Goal: Complete application form: Complete application form

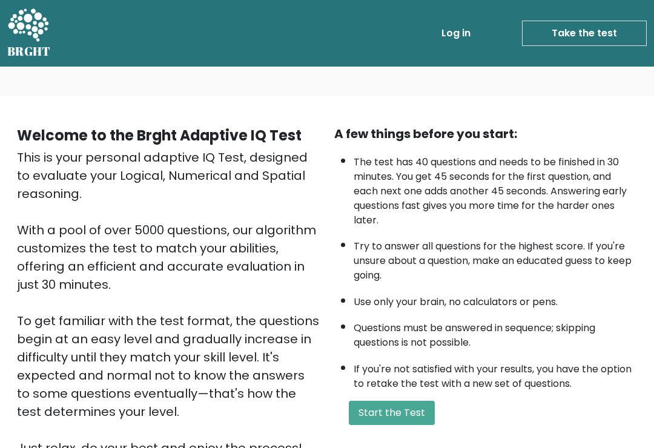
scroll to position [16, 0]
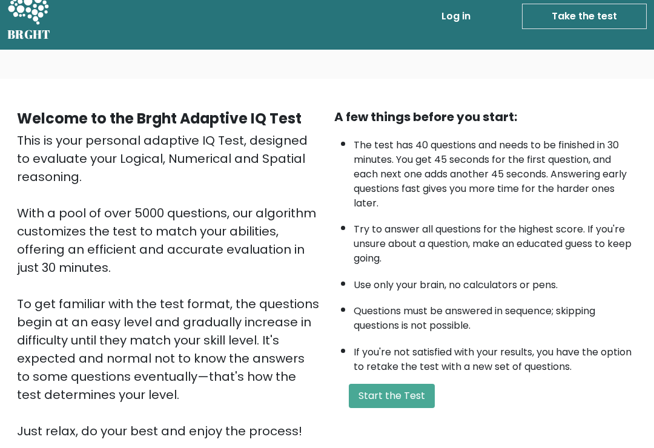
click at [414, 409] on button "Start the Test" at bounding box center [392, 397] width 86 height 24
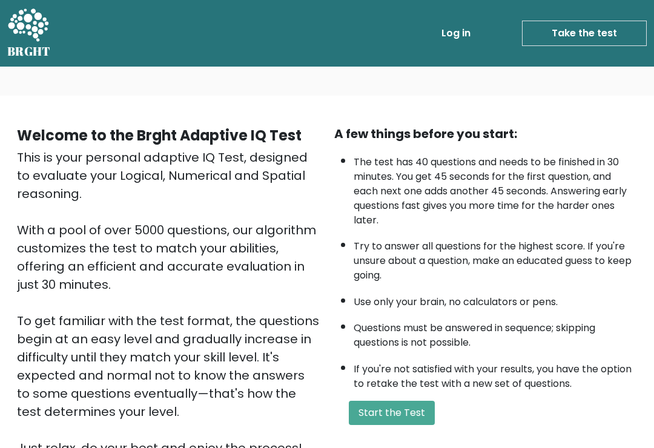
scroll to position [35, 0]
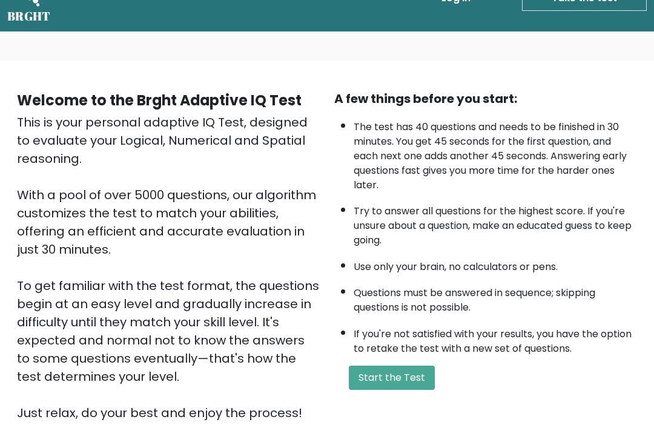
click at [416, 391] on button "Start the Test" at bounding box center [392, 378] width 86 height 24
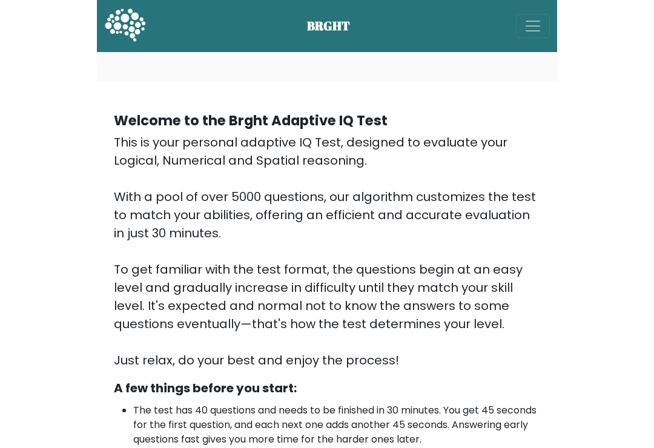
scroll to position [35, 0]
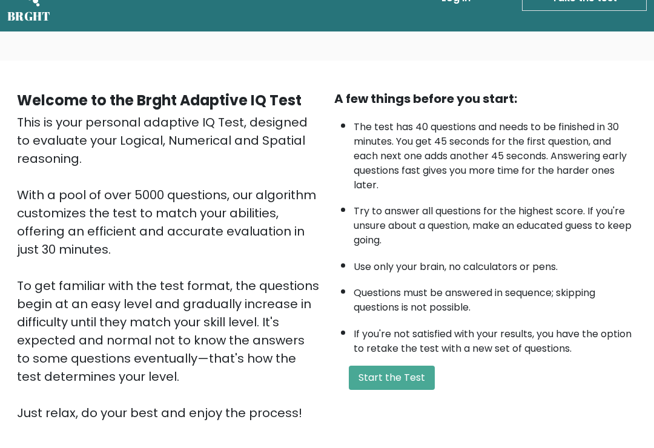
click at [412, 390] on button "Start the Test" at bounding box center [392, 378] width 86 height 24
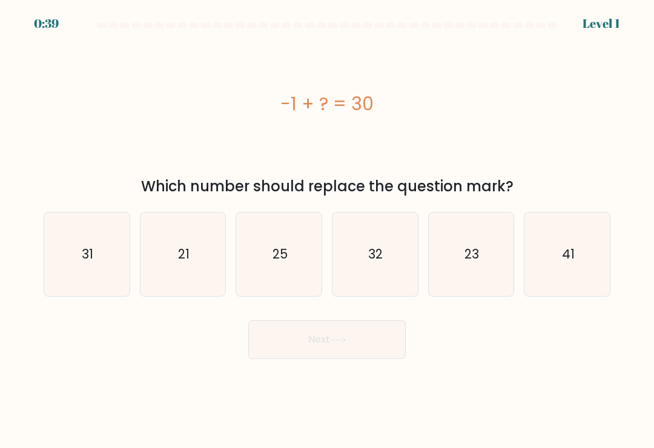
click at [98, 274] on icon "31" at bounding box center [87, 255] width 84 height 84
click at [327, 230] on input "a. 31" at bounding box center [327, 227] width 1 height 6
radio input "true"
click at [379, 348] on button "Next" at bounding box center [326, 339] width 157 height 39
click at [333, 337] on button "Next" at bounding box center [326, 339] width 157 height 39
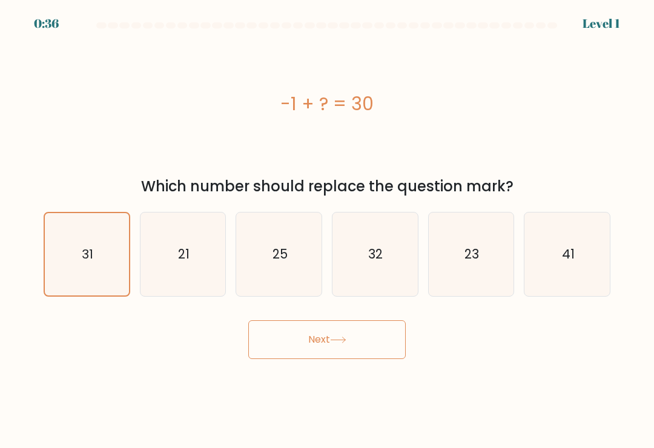
click at [342, 343] on icon at bounding box center [338, 340] width 16 height 7
click at [354, 348] on button "Next" at bounding box center [326, 339] width 157 height 39
click at [355, 348] on button "Next" at bounding box center [326, 339] width 157 height 39
click at [354, 347] on button "Next" at bounding box center [326, 339] width 157 height 39
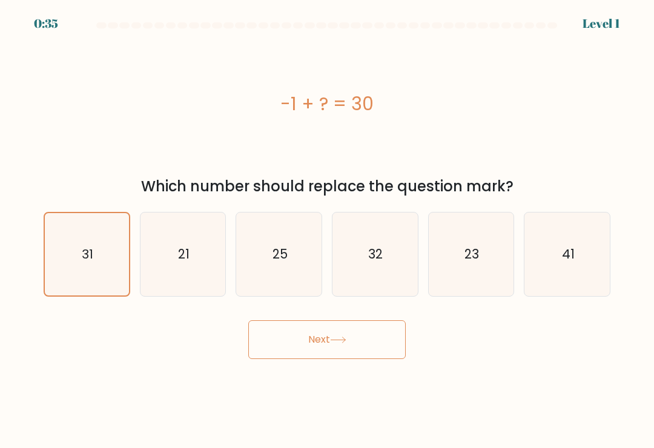
click at [355, 348] on button "Next" at bounding box center [326, 339] width 157 height 39
click at [354, 347] on button "Next" at bounding box center [326, 339] width 157 height 39
click at [346, 340] on button "Next" at bounding box center [326, 339] width 157 height 39
click at [336, 343] on icon at bounding box center [338, 340] width 16 height 7
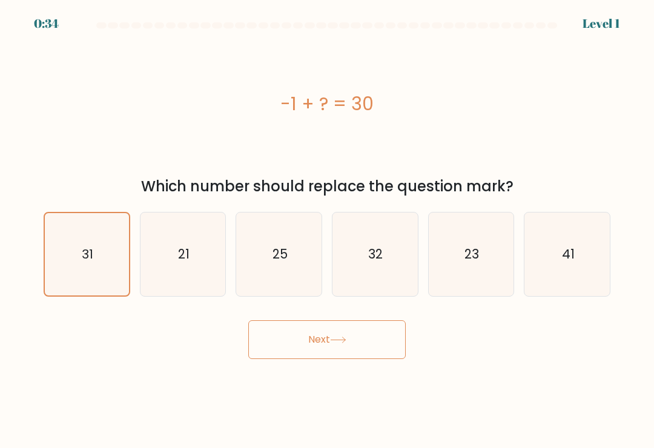
click at [335, 343] on icon at bounding box center [338, 340] width 16 height 7
click at [339, 342] on icon at bounding box center [338, 340] width 16 height 7
click at [302, 357] on button "Next" at bounding box center [326, 339] width 157 height 39
click at [309, 342] on button "Next" at bounding box center [326, 339] width 157 height 39
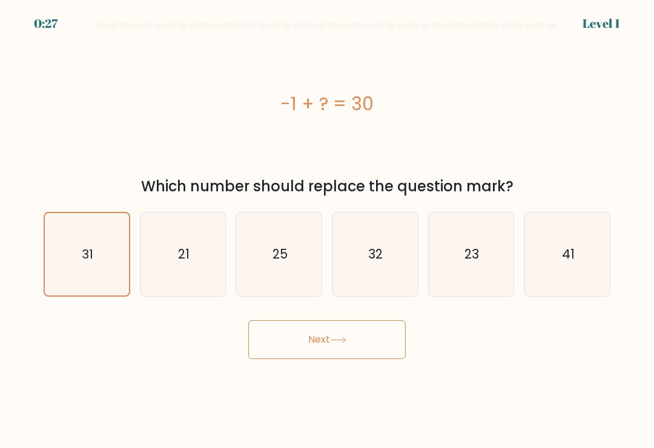
click at [373, 255] on text "32" at bounding box center [376, 254] width 15 height 18
click at [328, 230] on input "d. 32" at bounding box center [327, 227] width 1 height 6
radio input "true"
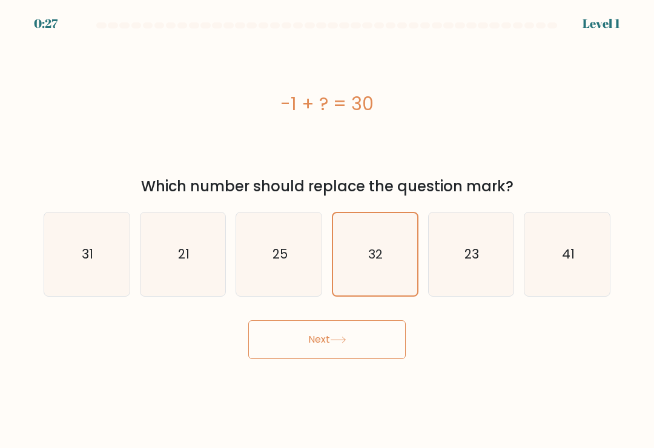
click at [354, 337] on button "Next" at bounding box center [326, 339] width 157 height 39
click at [358, 333] on button "Next" at bounding box center [326, 339] width 157 height 39
click at [349, 337] on button "Next" at bounding box center [326, 339] width 157 height 39
click at [48, 265] on icon "31" at bounding box center [87, 255] width 84 height 84
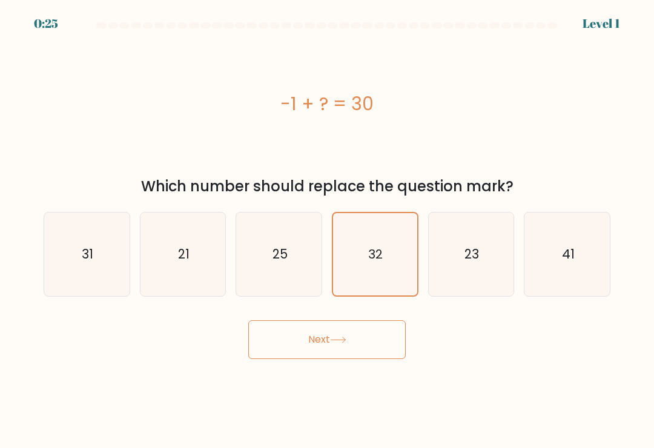
click at [327, 230] on input "a. 31" at bounding box center [327, 227] width 1 height 6
radio input "true"
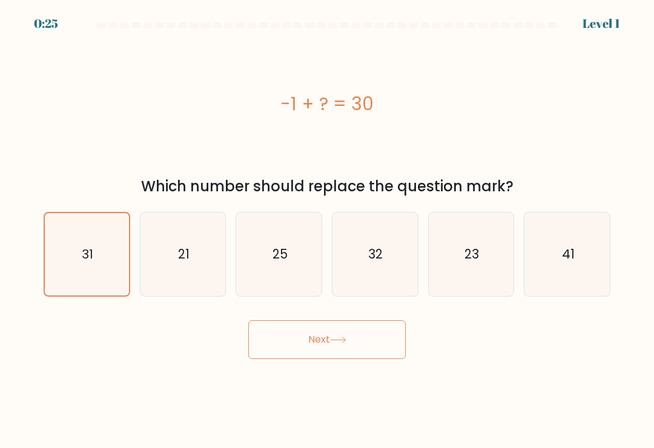
click at [342, 343] on icon at bounding box center [338, 340] width 16 height 7
click at [341, 343] on icon at bounding box center [338, 339] width 15 height 5
click at [340, 343] on icon at bounding box center [338, 340] width 16 height 7
click at [328, 340] on button "Next" at bounding box center [326, 339] width 157 height 39
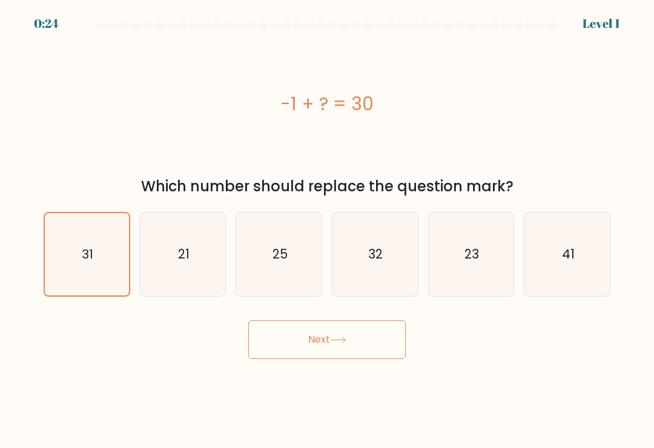
click at [327, 340] on button "Next" at bounding box center [326, 339] width 157 height 39
click at [323, 340] on button "Next" at bounding box center [326, 339] width 157 height 39
click at [322, 348] on button "Next" at bounding box center [326, 339] width 157 height 39
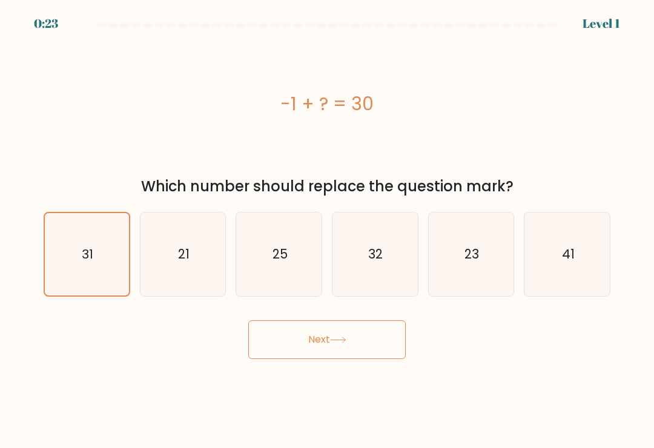
click at [338, 343] on icon at bounding box center [338, 339] width 15 height 5
click at [338, 343] on icon at bounding box center [338, 340] width 16 height 7
click at [86, 270] on icon "31" at bounding box center [87, 255] width 84 height 84
click at [327, 230] on input "a. 31" at bounding box center [327, 227] width 1 height 6
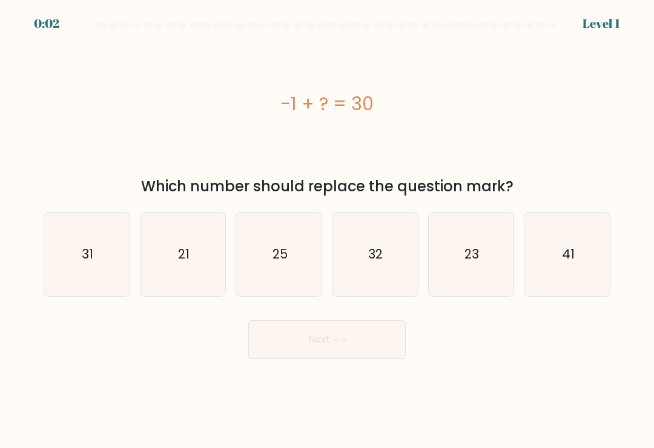
radio input "true"
click at [338, 354] on button "Next" at bounding box center [326, 339] width 157 height 39
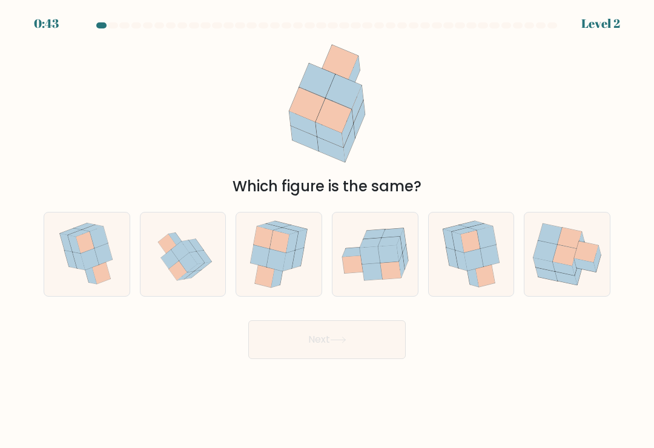
click at [286, 253] on icon at bounding box center [279, 242] width 19 height 22
click at [327, 230] on input "c." at bounding box center [327, 227] width 1 height 6
radio input "true"
click at [346, 342] on icon at bounding box center [338, 340] width 16 height 7
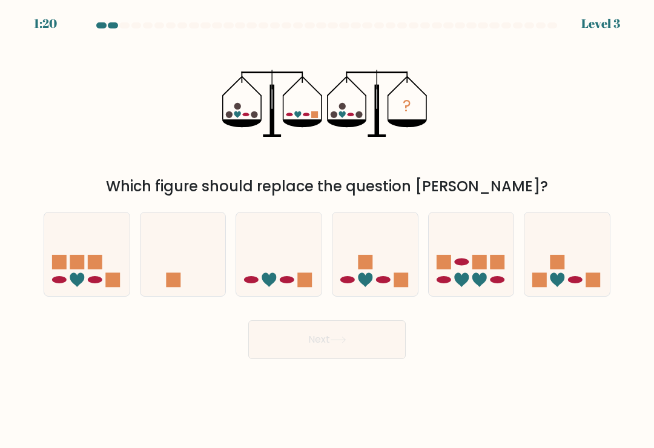
click at [287, 263] on icon at bounding box center [278, 254] width 85 height 71
click at [327, 230] on input "c." at bounding box center [327, 227] width 1 height 6
radio input "true"
click at [350, 338] on button "Next" at bounding box center [326, 339] width 157 height 39
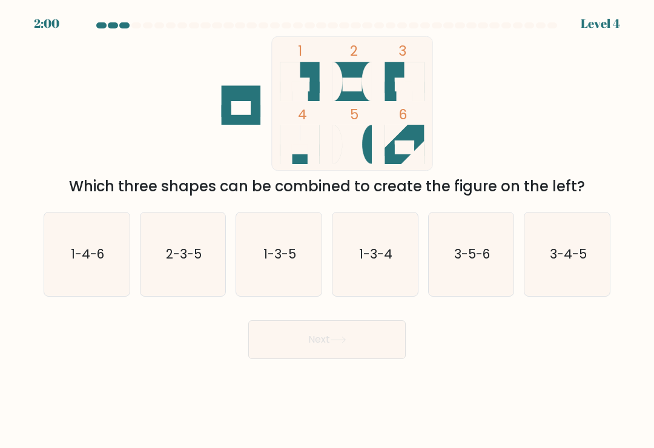
click at [68, 279] on icon "1-4-6" at bounding box center [87, 255] width 84 height 84
click at [327, 230] on input "a. 1-4-6" at bounding box center [327, 227] width 1 height 6
radio input "true"
click at [368, 342] on button "Next" at bounding box center [326, 339] width 157 height 39
click at [341, 342] on icon at bounding box center [338, 340] width 16 height 7
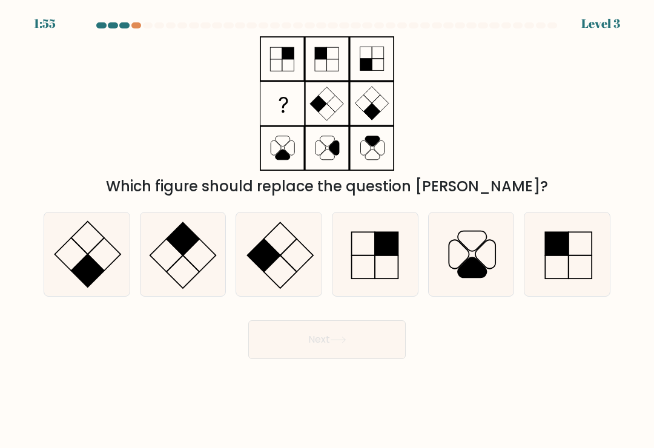
click at [328, 342] on button "Next" at bounding box center [326, 339] width 157 height 39
click at [191, 262] on icon at bounding box center [183, 255] width 84 height 84
click at [327, 230] on input "b." at bounding box center [327, 227] width 1 height 6
radio input "true"
click at [345, 343] on icon at bounding box center [338, 340] width 16 height 7
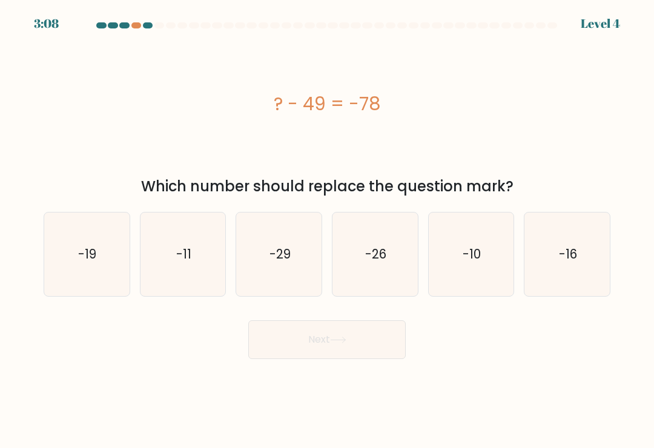
click at [300, 271] on icon "-29" at bounding box center [279, 255] width 84 height 84
click at [327, 230] on input "c. -29" at bounding box center [327, 227] width 1 height 6
radio input "true"
click at [380, 348] on button "Next" at bounding box center [326, 339] width 157 height 39
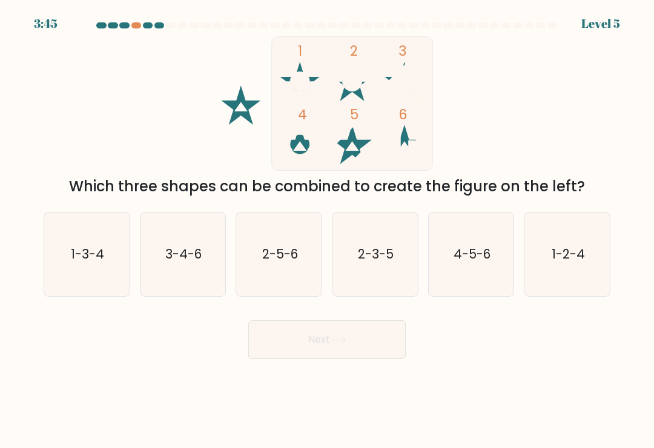
click at [78, 263] on text "1-3-4" at bounding box center [87, 254] width 33 height 18
click at [327, 230] on input "a. 1-3-4" at bounding box center [327, 227] width 1 height 6
radio input "true"
click at [366, 355] on button "Next" at bounding box center [326, 339] width 157 height 39
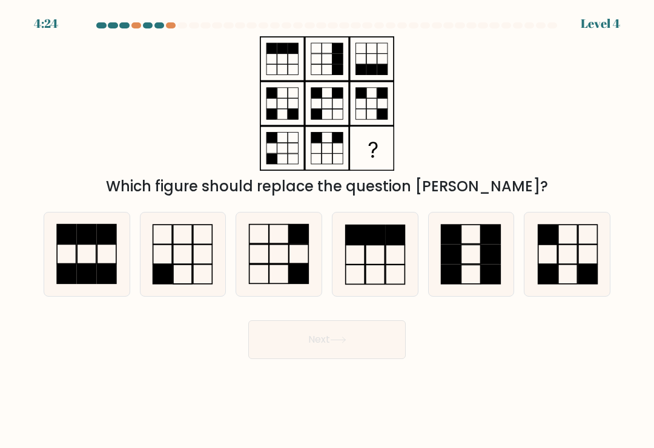
click at [287, 257] on icon at bounding box center [279, 255] width 84 height 84
click at [327, 230] on input "c." at bounding box center [327, 227] width 1 height 6
radio input "true"
click at [374, 350] on button "Next" at bounding box center [326, 339] width 157 height 39
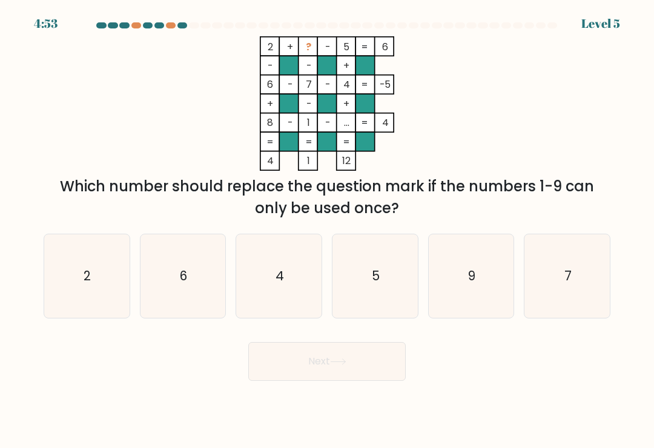
click at [474, 266] on icon "9" at bounding box center [471, 276] width 84 height 84
click at [328, 230] on input "e. 9" at bounding box center [327, 227] width 1 height 6
radio input "true"
click at [366, 352] on button "Next" at bounding box center [326, 361] width 157 height 39
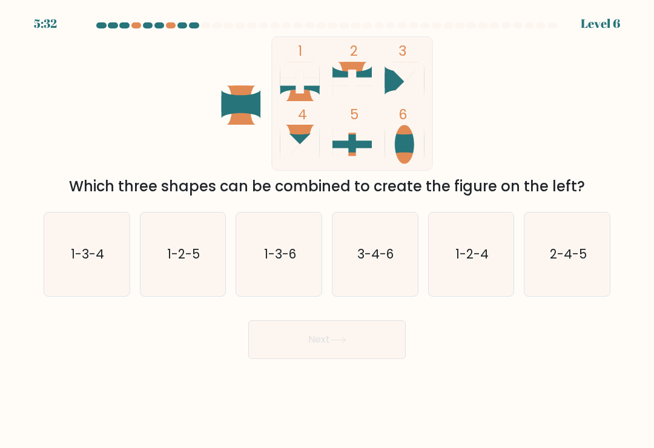
click at [85, 263] on text "1-3-4" at bounding box center [87, 254] width 33 height 18
click at [327, 230] on input "a. 1-3-4" at bounding box center [327, 227] width 1 height 6
radio input "true"
click at [351, 350] on button "Next" at bounding box center [326, 339] width 157 height 39
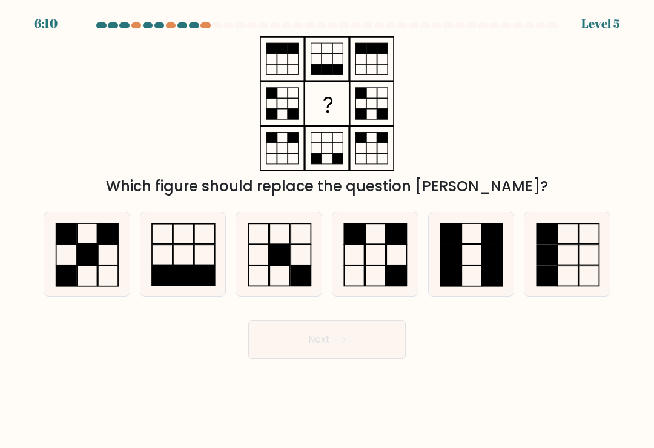
click at [377, 270] on icon at bounding box center [375, 255] width 84 height 84
click at [328, 230] on input "d." at bounding box center [327, 227] width 1 height 6
radio input "true"
click at [369, 347] on button "Next" at bounding box center [326, 339] width 157 height 39
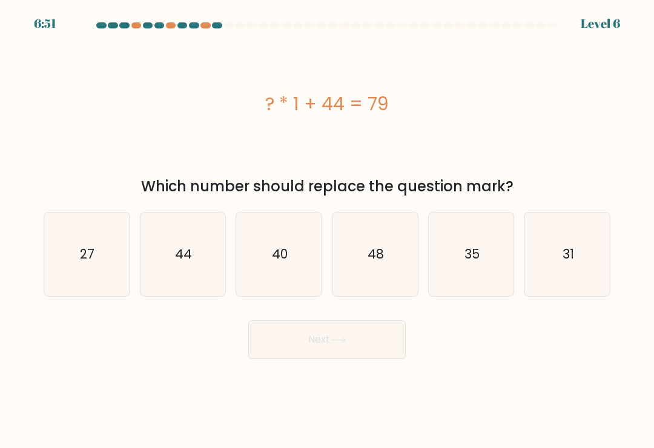
click at [535, 263] on icon "31" at bounding box center [568, 255] width 84 height 84
click at [328, 230] on input "f. 31" at bounding box center [327, 227] width 1 height 6
radio input "true"
click at [357, 348] on button "Next" at bounding box center [326, 339] width 157 height 39
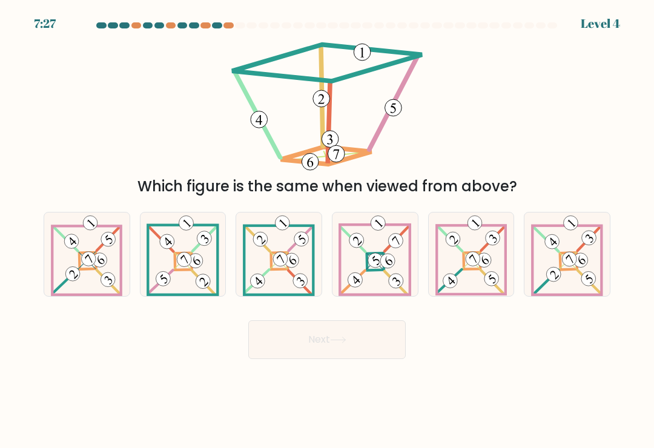
click at [171, 245] on 873 at bounding box center [167, 241] width 21 height 21
click at [327, 230] on input "b." at bounding box center [327, 227] width 1 height 6
radio input "true"
click at [356, 358] on button "Next" at bounding box center [326, 339] width 157 height 39
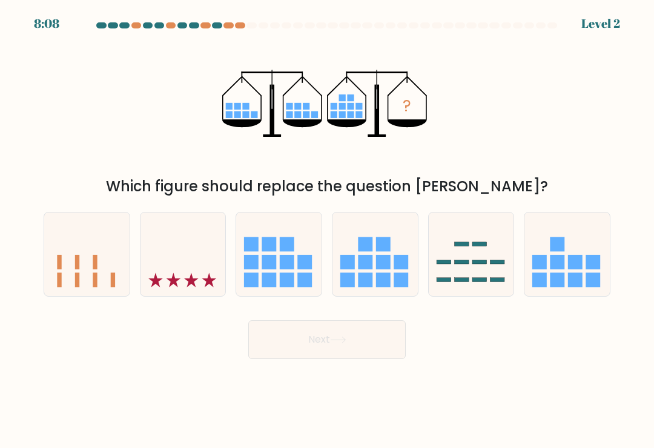
click at [393, 270] on icon at bounding box center [375, 254] width 85 height 71
click at [328, 230] on input "d." at bounding box center [327, 227] width 1 height 6
radio input "true"
click at [368, 350] on button "Next" at bounding box center [326, 339] width 157 height 39
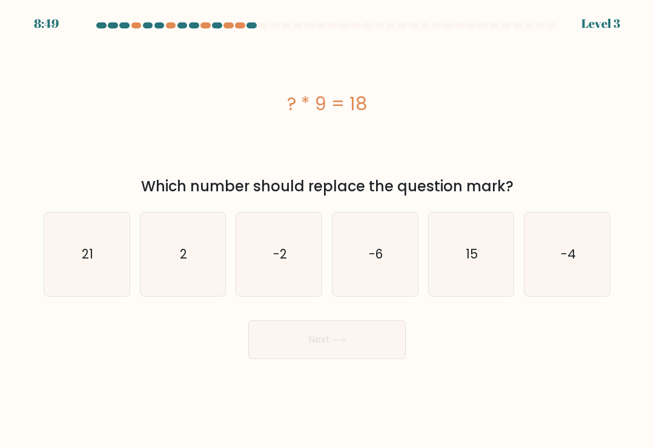
click at [185, 255] on text "2" at bounding box center [183, 254] width 7 height 18
click at [327, 230] on input "b. 2" at bounding box center [327, 227] width 1 height 6
radio input "true"
click at [356, 354] on button "Next" at bounding box center [326, 339] width 157 height 39
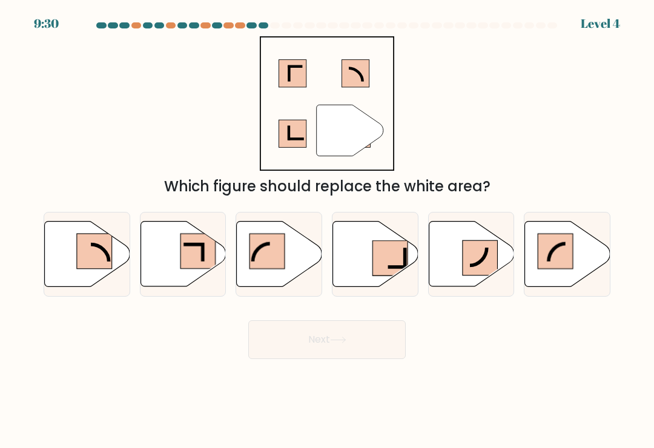
click at [496, 272] on rect at bounding box center [480, 257] width 35 height 35
click at [328, 230] on input "e." at bounding box center [327, 227] width 1 height 6
radio input "true"
click at [366, 331] on button "Next" at bounding box center [326, 339] width 157 height 39
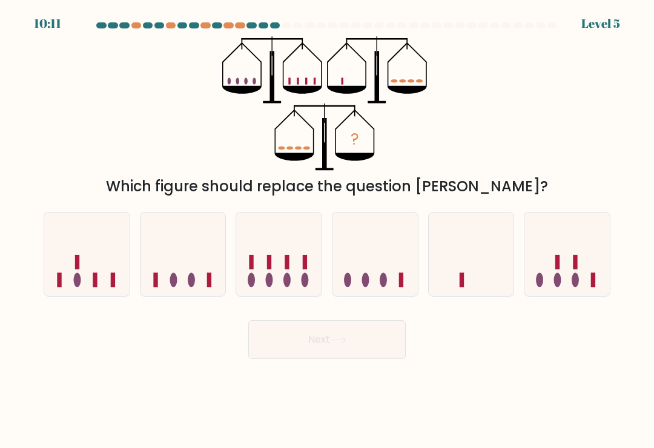
click at [468, 274] on icon at bounding box center [471, 254] width 85 height 71
click at [328, 230] on input "e." at bounding box center [327, 227] width 1 height 6
radio input "true"
click at [362, 341] on button "Next" at bounding box center [326, 339] width 157 height 39
click at [372, 331] on button "Next" at bounding box center [326, 339] width 157 height 39
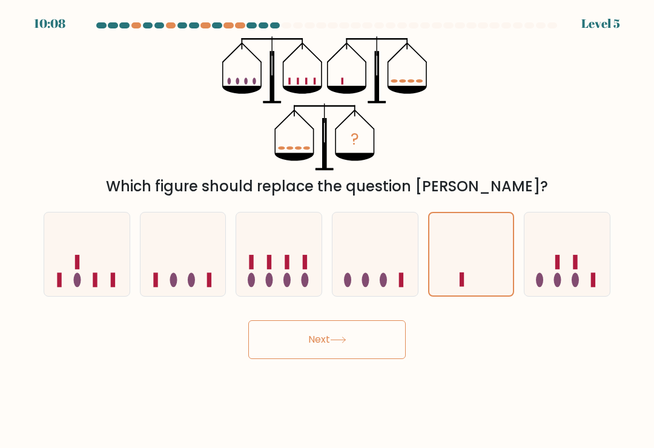
click at [346, 340] on button "Next" at bounding box center [326, 339] width 157 height 39
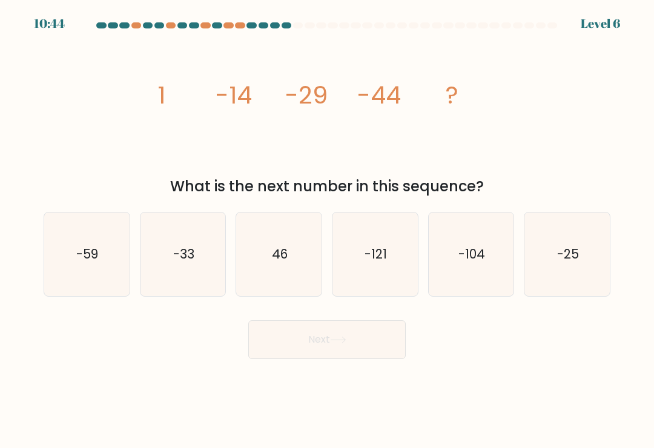
click at [103, 241] on icon "-59" at bounding box center [87, 255] width 84 height 84
click at [327, 230] on input "a. -59" at bounding box center [327, 227] width 1 height 6
radio input "true"
click at [350, 353] on button "Next" at bounding box center [326, 339] width 157 height 39
click at [345, 343] on icon at bounding box center [338, 340] width 16 height 7
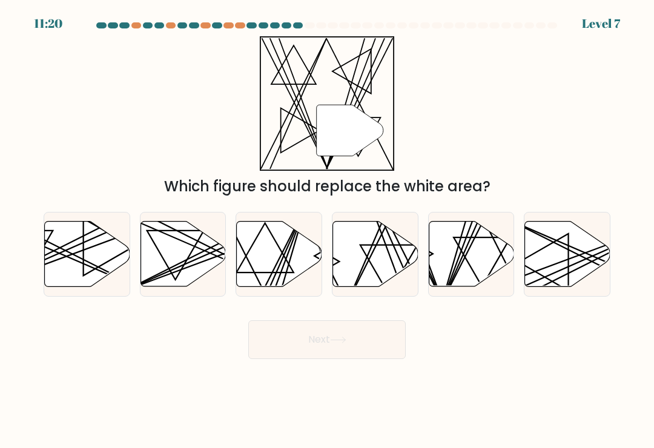
click at [474, 276] on icon at bounding box center [471, 254] width 85 height 65
click at [328, 230] on input "e." at bounding box center [327, 227] width 1 height 6
radio input "true"
click at [369, 341] on button "Next" at bounding box center [326, 339] width 157 height 39
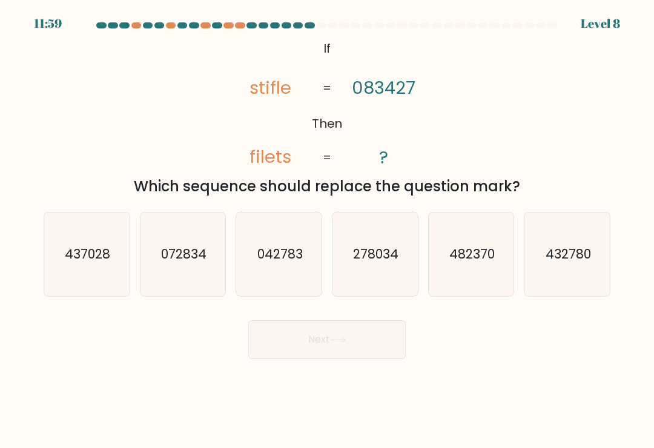
click at [203, 271] on icon "072834" at bounding box center [183, 255] width 84 height 84
click at [327, 230] on input "b. 072834" at bounding box center [327, 227] width 1 height 6
radio input "true"
click at [341, 353] on button "Next" at bounding box center [326, 339] width 157 height 39
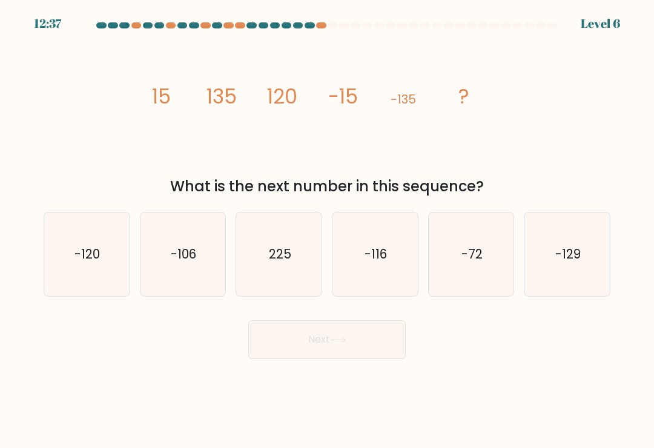
click at [309, 234] on icon "225" at bounding box center [279, 255] width 84 height 84
click at [327, 230] on input "c. 225" at bounding box center [327, 227] width 1 height 6
radio input "true"
click at [397, 276] on icon "-116" at bounding box center [375, 255] width 84 height 84
click at [328, 230] on input "d. -116" at bounding box center [327, 227] width 1 height 6
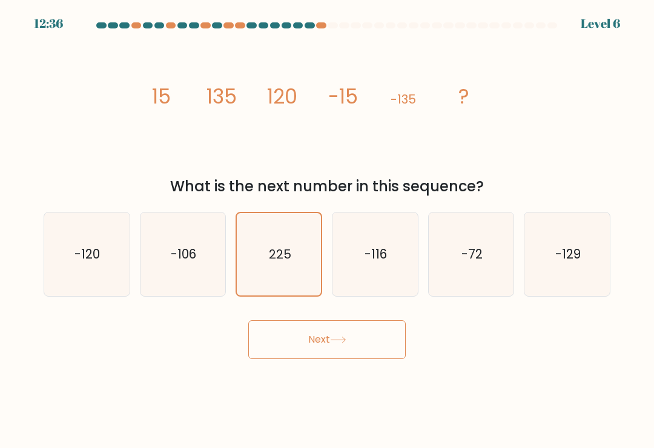
radio input "true"
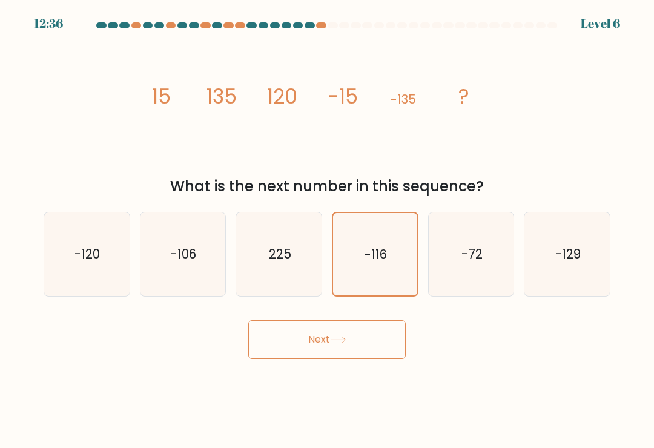
click at [379, 345] on button "Next" at bounding box center [326, 339] width 157 height 39
click at [353, 351] on button "Next" at bounding box center [326, 339] width 157 height 39
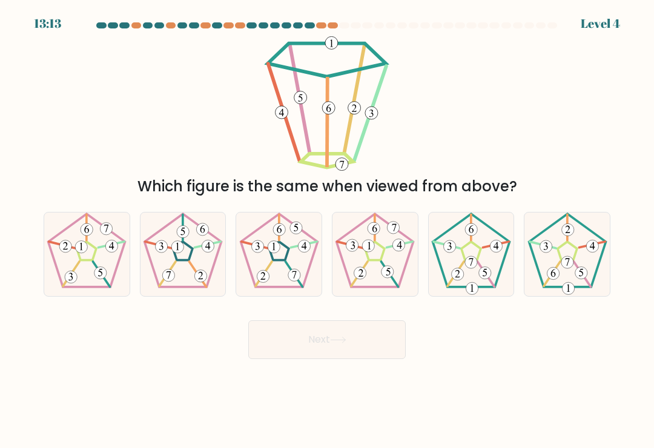
click at [479, 277] on icon at bounding box center [471, 255] width 84 height 84
click at [328, 230] on input "e." at bounding box center [327, 227] width 1 height 6
radio input "true"
click at [359, 349] on button "Next" at bounding box center [326, 339] width 157 height 39
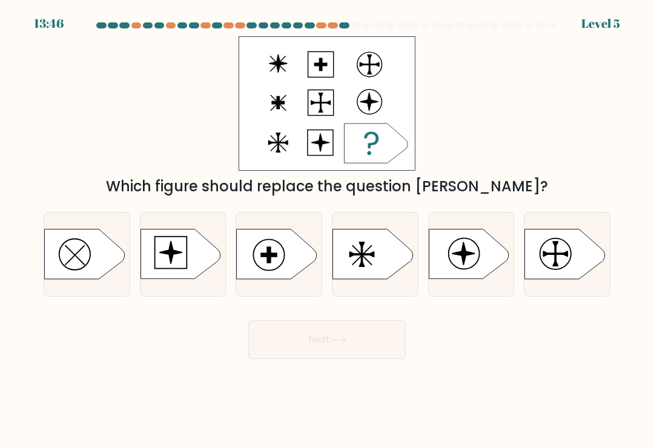
click at [387, 271] on icon at bounding box center [373, 255] width 80 height 50
click at [328, 230] on input "d." at bounding box center [327, 227] width 1 height 6
radio input "true"
click at [359, 353] on button "Next" at bounding box center [326, 339] width 157 height 39
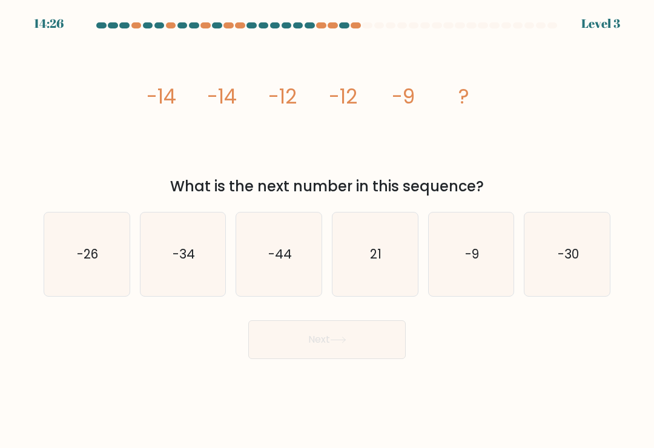
click at [475, 283] on icon "-9" at bounding box center [471, 255] width 84 height 84
click at [328, 230] on input "e. -9" at bounding box center [327, 227] width 1 height 6
radio input "true"
click at [375, 345] on button "Next" at bounding box center [326, 339] width 157 height 39
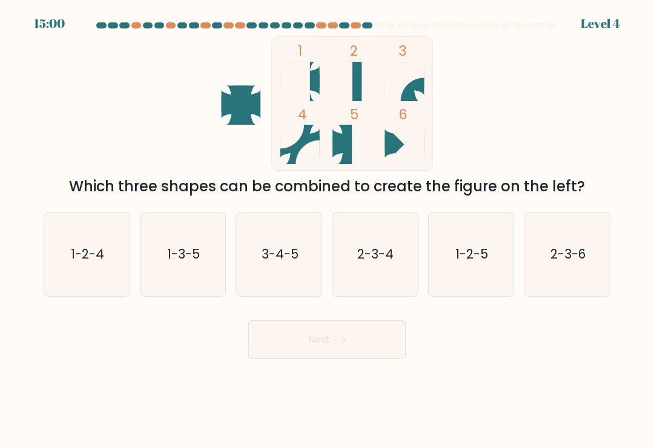
click at [481, 263] on text "1-2-5" at bounding box center [472, 254] width 33 height 18
click at [328, 230] on input "e. 1-2-5" at bounding box center [327, 227] width 1 height 6
radio input "true"
click at [382, 339] on button "Next" at bounding box center [326, 339] width 157 height 39
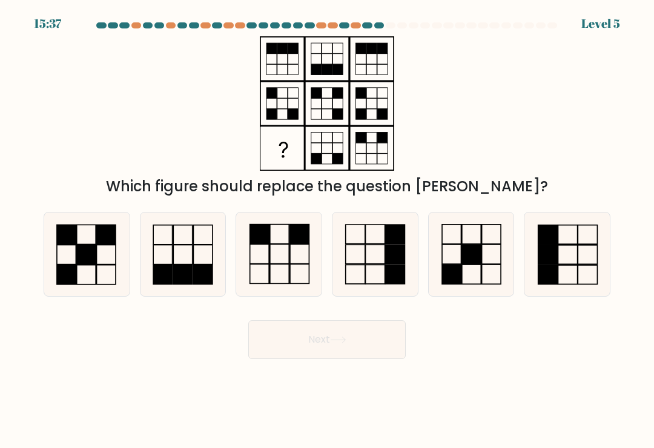
click at [302, 266] on icon at bounding box center [279, 255] width 84 height 84
click at [327, 230] on input "c." at bounding box center [327, 227] width 1 height 6
radio input "true"
click at [356, 346] on button "Next" at bounding box center [326, 339] width 157 height 39
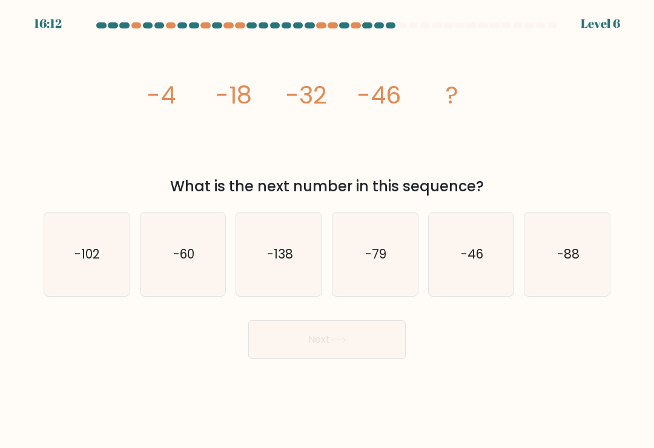
click at [189, 250] on icon "-60" at bounding box center [183, 255] width 84 height 84
click at [327, 230] on input "b. -60" at bounding box center [327, 227] width 1 height 6
radio input "true"
click at [343, 356] on button "Next" at bounding box center [326, 339] width 157 height 39
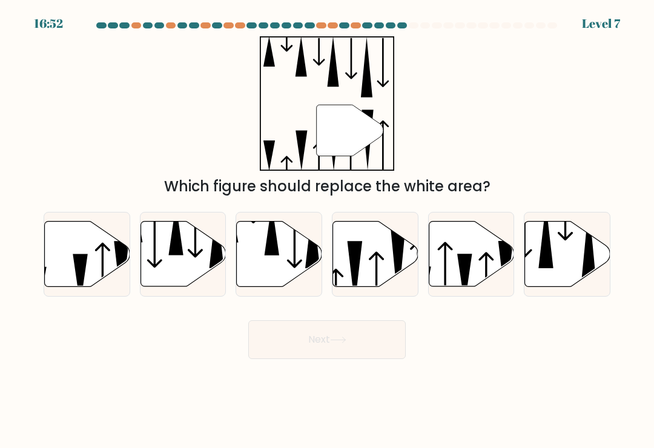
click at [380, 273] on icon at bounding box center [375, 254] width 85 height 65
click at [328, 230] on input "d." at bounding box center [327, 227] width 1 height 6
radio input "true"
click at [377, 342] on button "Next" at bounding box center [326, 339] width 157 height 39
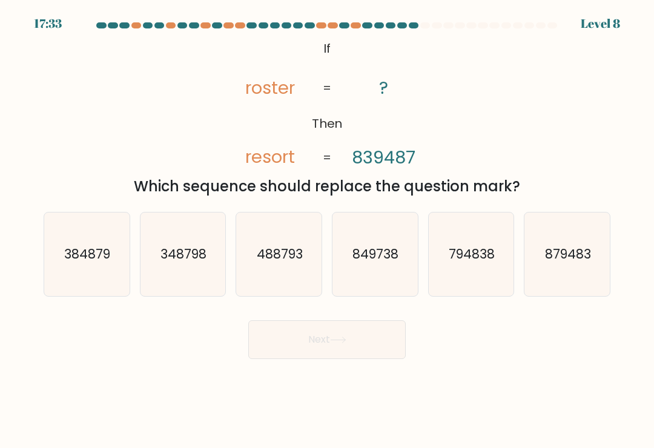
click at [389, 276] on icon "849738" at bounding box center [375, 255] width 84 height 84
click at [328, 230] on input "d. 849738" at bounding box center [327, 227] width 1 height 6
radio input "true"
click at [384, 348] on button "Next" at bounding box center [326, 339] width 157 height 39
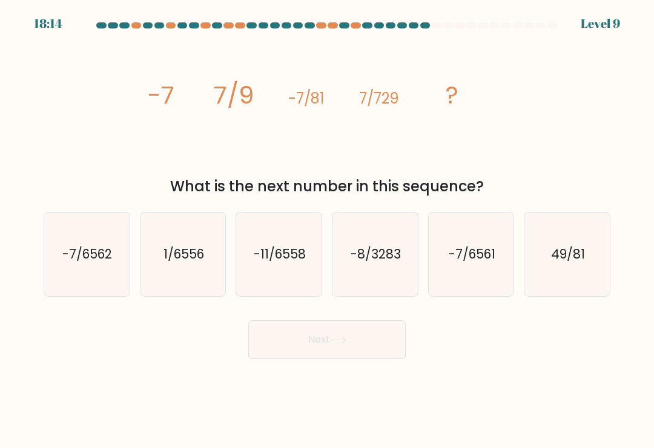
click at [579, 263] on text "49/81" at bounding box center [568, 254] width 34 height 18
click at [328, 230] on input "f. 49/81" at bounding box center [327, 227] width 1 height 6
radio input "true"
click at [356, 346] on button "Next" at bounding box center [326, 339] width 157 height 39
click at [366, 343] on button "Next" at bounding box center [326, 339] width 157 height 39
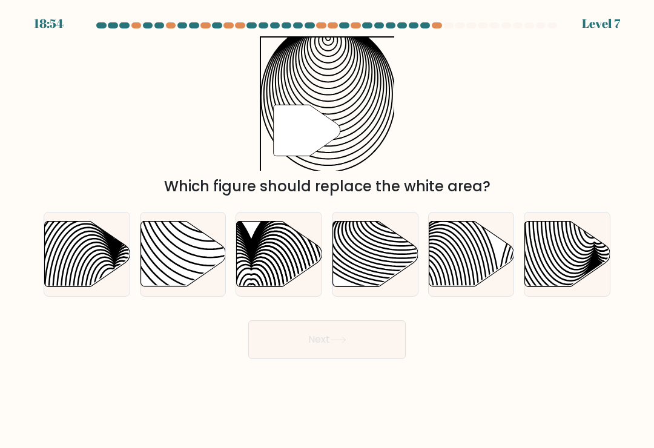
click at [394, 271] on icon at bounding box center [402, 248] width 172 height 86
click at [328, 230] on input "d." at bounding box center [327, 227] width 1 height 6
radio input "true"
click at [194, 273] on icon at bounding box center [183, 254] width 85 height 65
click at [327, 230] on input "b." at bounding box center [327, 227] width 1 height 6
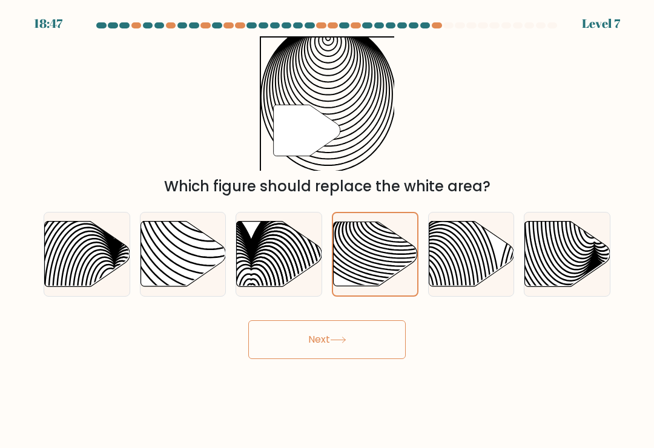
radio input "true"
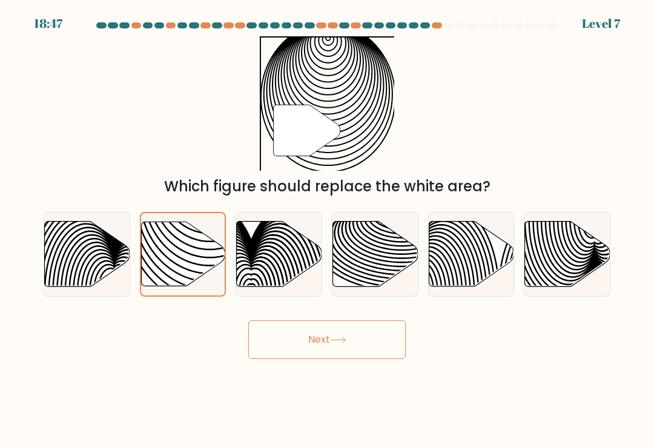
click at [328, 356] on button "Next" at bounding box center [326, 339] width 157 height 39
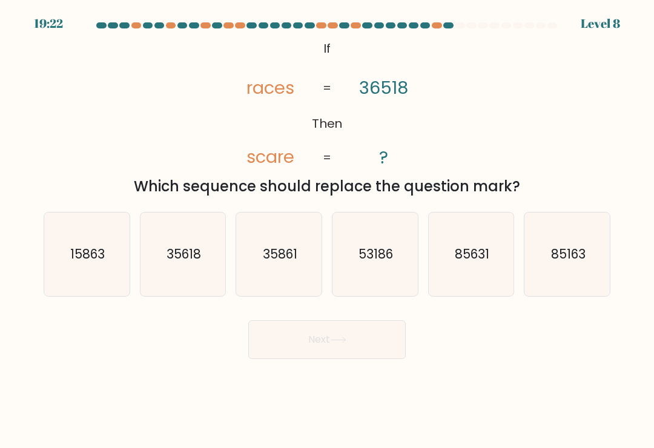
click at [186, 262] on text "35618" at bounding box center [184, 254] width 35 height 18
click at [327, 230] on input "b. 35618" at bounding box center [327, 227] width 1 height 6
radio input "true"
click at [366, 359] on button "Next" at bounding box center [326, 339] width 157 height 39
